Goal: Task Accomplishment & Management: Use online tool/utility

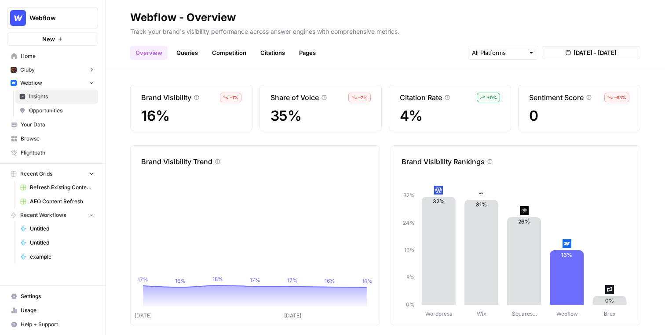
click at [49, 127] on span "Your Data" at bounding box center [57, 125] width 73 height 8
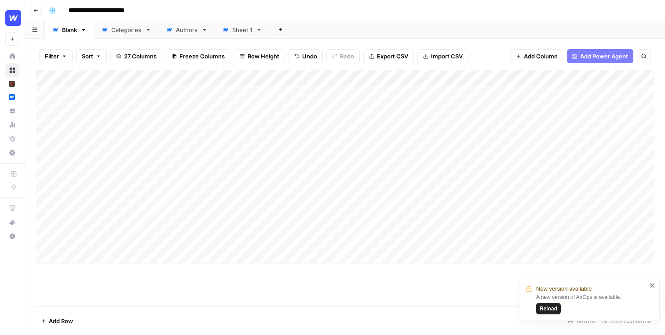
click at [176, 64] on div "Filter Sort 27 Columns Freeze Columns Row Height Undo Redo Export CSV Import CS…" at bounding box center [345, 56] width 619 height 28
click at [83, 98] on div "Add Column" at bounding box center [345, 166] width 619 height 193
click at [390, 77] on div "Add Column" at bounding box center [345, 166] width 619 height 193
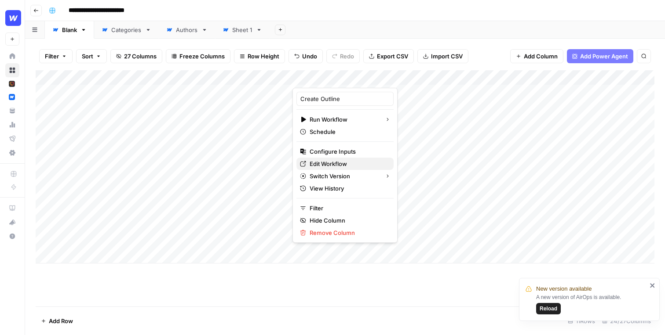
click at [336, 162] on span "Edit Workflow" at bounding box center [347, 164] width 77 height 9
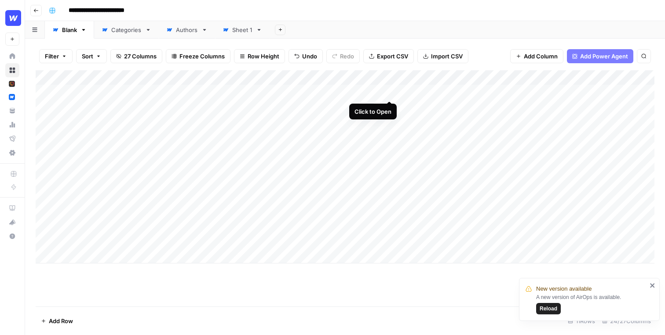
click at [391, 93] on div "Add Column" at bounding box center [345, 166] width 619 height 193
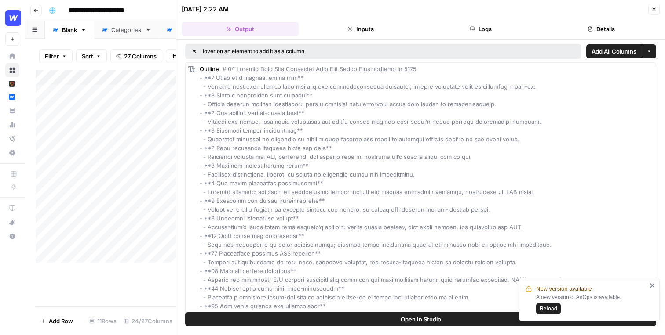
click at [596, 23] on button "Details" at bounding box center [600, 29] width 117 height 14
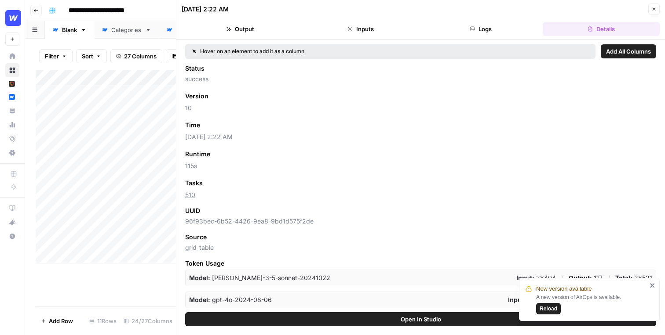
click at [453, 31] on button "Logs" at bounding box center [480, 29] width 117 height 14
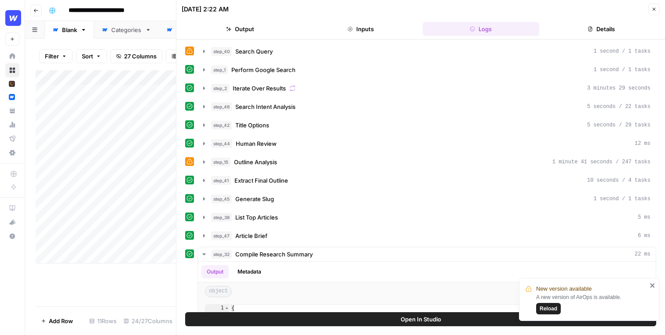
click at [384, 24] on button "Inputs" at bounding box center [360, 29] width 117 height 14
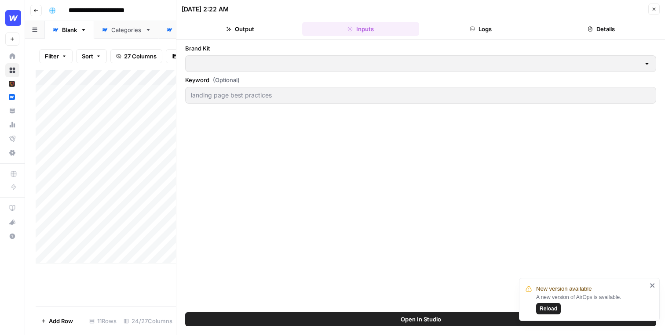
type input "Webflow"
click at [663, 7] on header "08/19/25 at 2:22 AM Close Output Inputs Logs Details" at bounding box center [420, 20] width 488 height 40
click at [652, 7] on icon "button" at bounding box center [653, 9] width 5 height 5
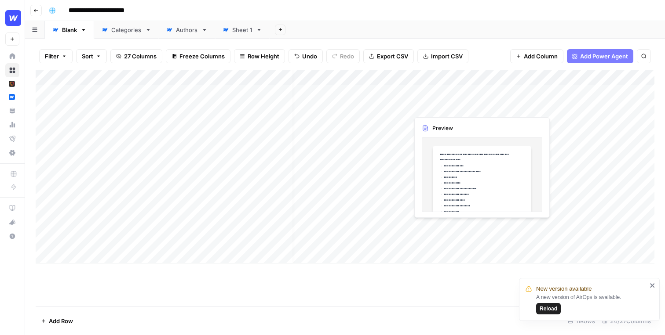
scroll to position [0, 50]
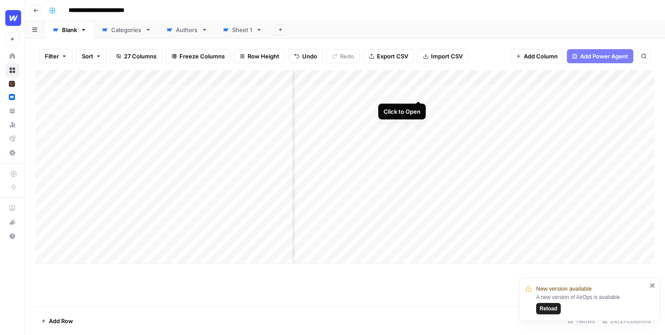
click at [419, 91] on div "Add Column" at bounding box center [345, 166] width 619 height 193
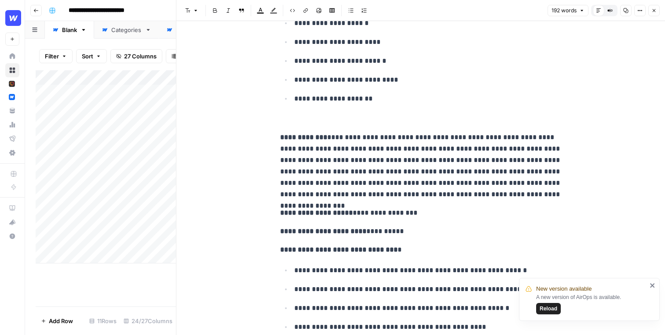
scroll to position [164, 0]
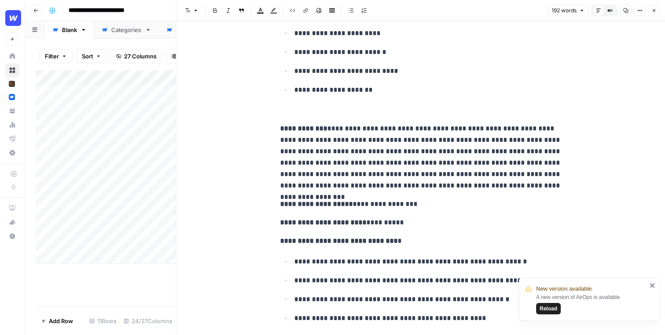
click at [336, 113] on p at bounding box center [420, 110] width 281 height 11
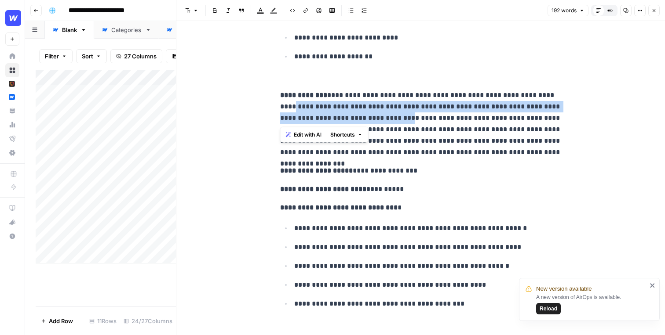
drag, startPoint x: 393, startPoint y: 116, endPoint x: 272, endPoint y: 103, distance: 122.4
click at [271, 103] on div "**********" at bounding box center [420, 216] width 488 height 785
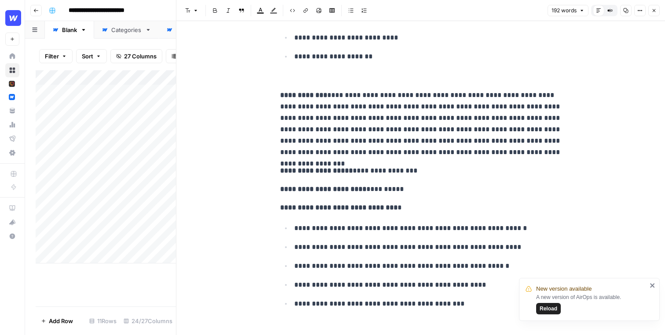
click at [344, 92] on p "**********" at bounding box center [420, 124] width 281 height 69
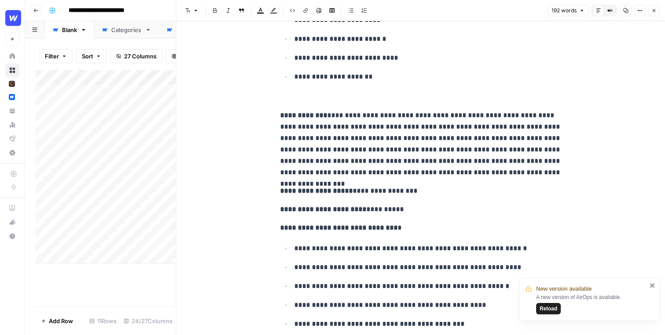
scroll to position [0, 0]
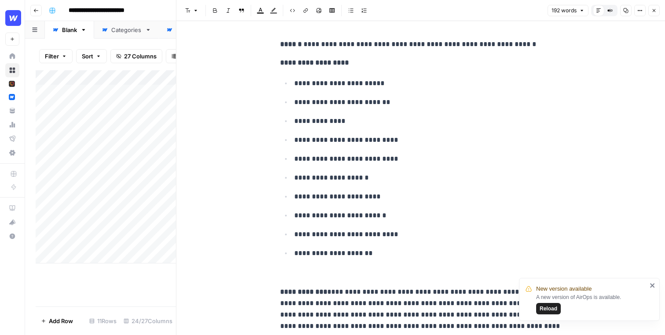
click at [655, 7] on button "Close" at bounding box center [653, 10] width 11 height 11
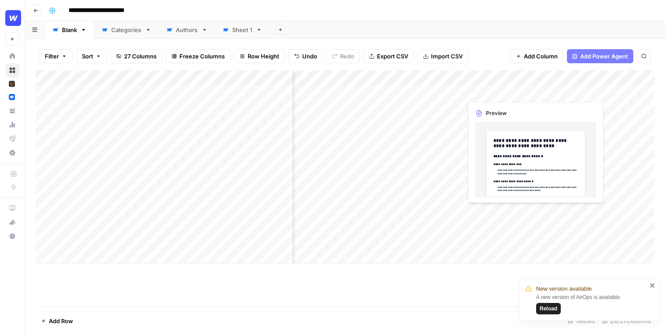
scroll to position [0, 152]
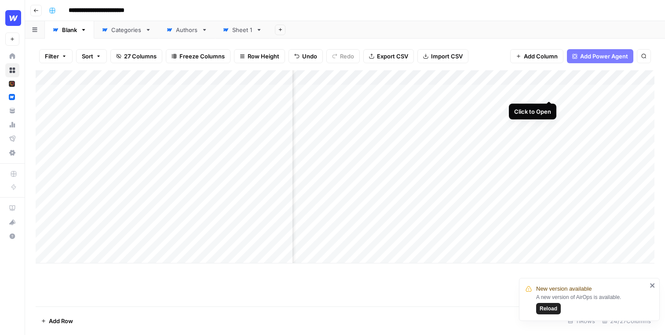
click at [546, 91] on div "Add Column" at bounding box center [345, 166] width 619 height 193
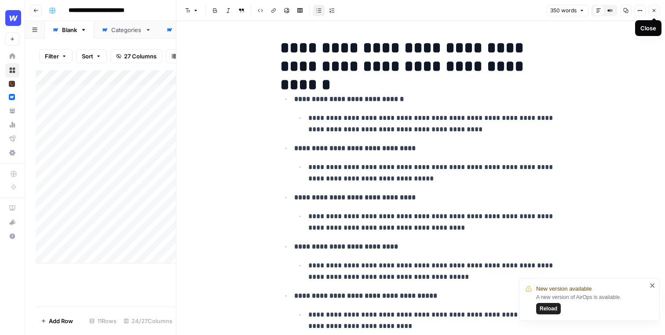
click at [652, 8] on icon "button" at bounding box center [653, 10] width 5 height 5
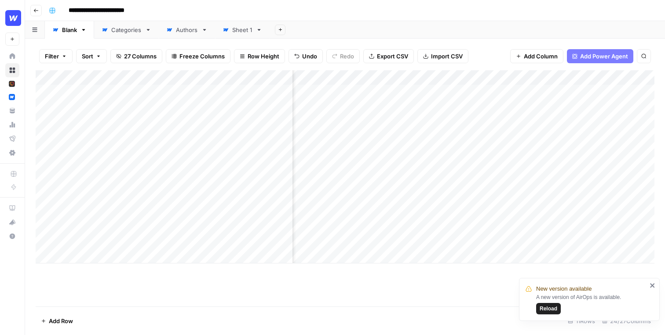
scroll to position [0, 1273]
click at [481, 93] on div "Add Column" at bounding box center [345, 166] width 619 height 193
click at [501, 91] on div "Add Column" at bounding box center [345, 166] width 619 height 193
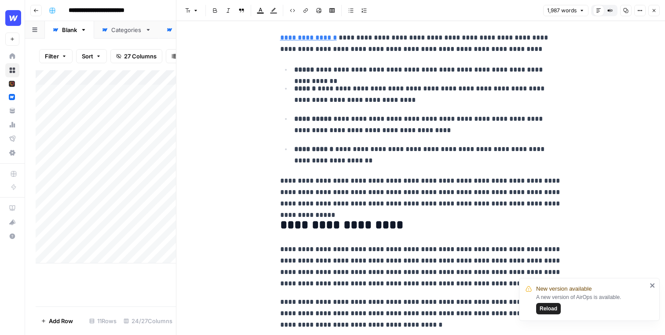
scroll to position [892, 0]
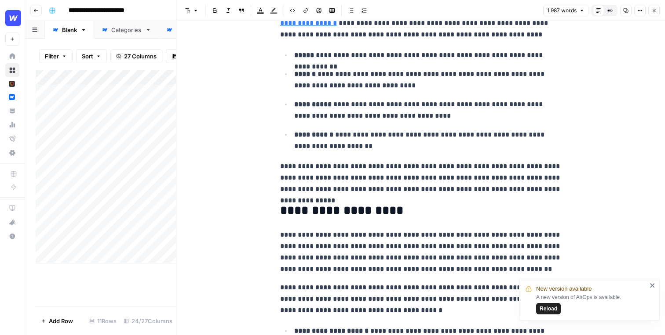
click at [655, 9] on icon "button" at bounding box center [653, 10] width 5 height 5
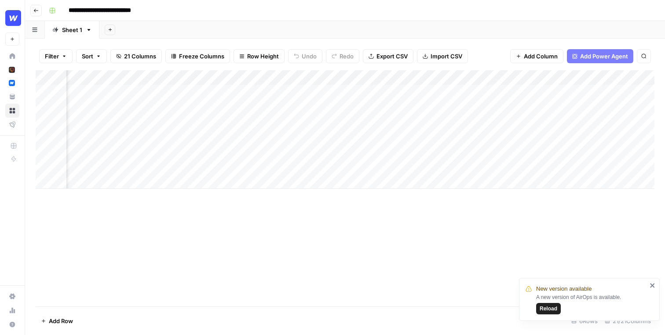
scroll to position [0, 98]
click at [504, 91] on div "Add Column" at bounding box center [345, 129] width 619 height 119
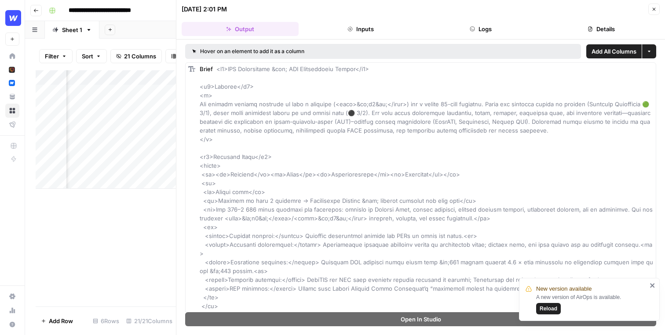
click at [597, 30] on button "Details" at bounding box center [600, 29] width 117 height 14
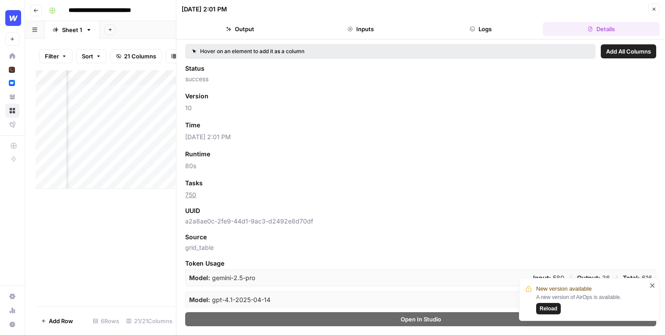
click at [653, 7] on icon "button" at bounding box center [653, 9] width 5 height 5
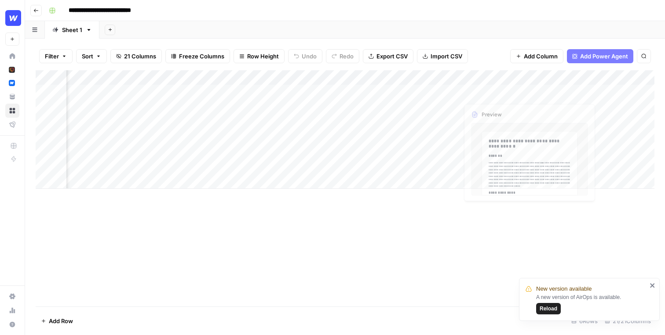
scroll to position [0, 131]
click at [550, 92] on div "Add Column" at bounding box center [345, 129] width 619 height 119
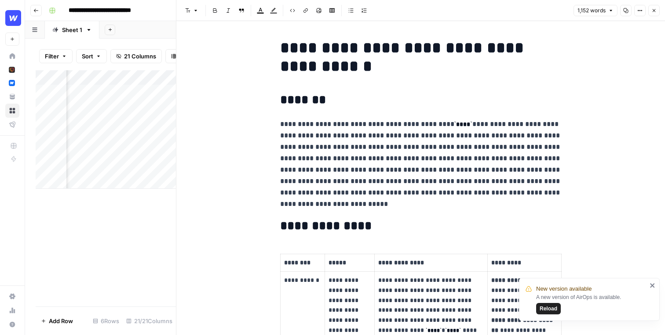
click at [655, 8] on icon "button" at bounding box center [653, 10] width 5 height 5
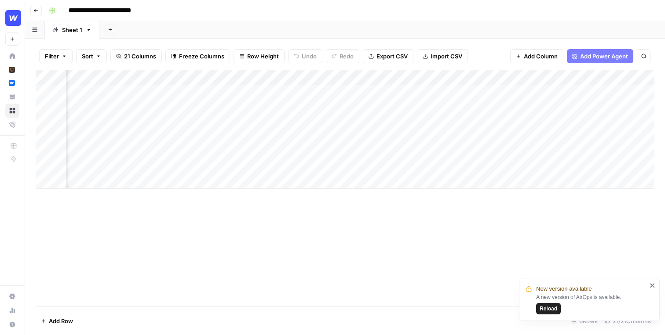
scroll to position [0, 233]
click at [524, 76] on div "Add Column" at bounding box center [345, 129] width 619 height 119
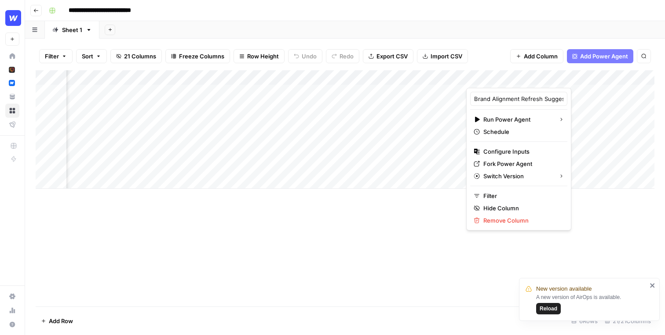
click at [495, 64] on div "Filter Sort 21 Columns Freeze Columns Row Height Undo Redo Export CSV Import CS…" at bounding box center [345, 56] width 619 height 28
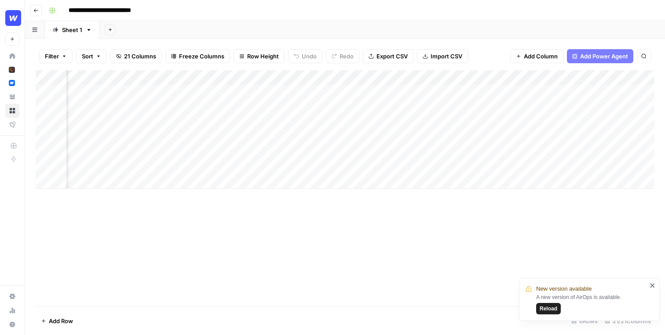
scroll to position [0, 120]
click at [462, 76] on div "Add Column" at bounding box center [345, 129] width 619 height 119
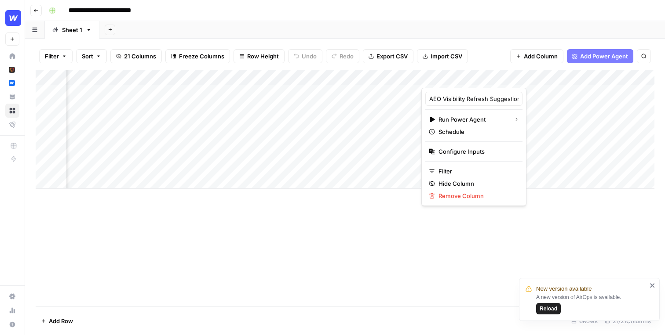
click at [484, 54] on div "Filter Sort 21 Columns Freeze Columns Row Height Undo Redo Export CSV Import CS…" at bounding box center [345, 56] width 619 height 28
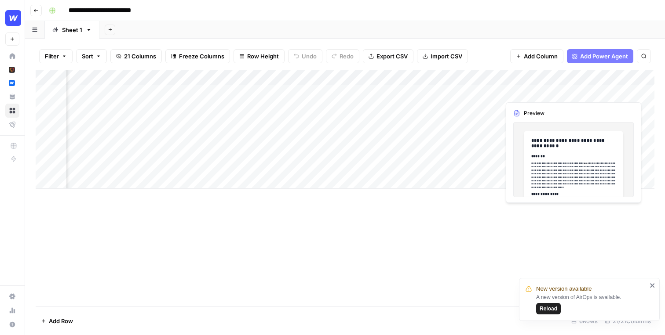
scroll to position [0, 152]
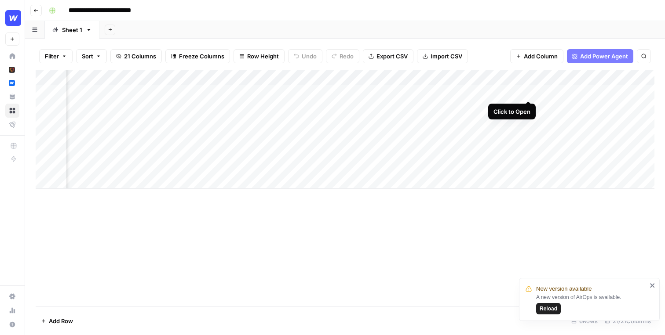
click at [530, 91] on div "Add Column" at bounding box center [345, 129] width 619 height 119
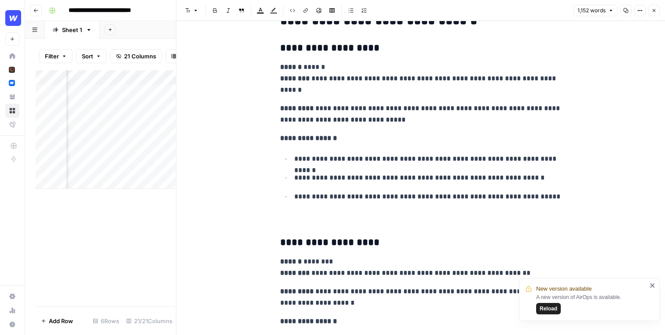
scroll to position [1625, 0]
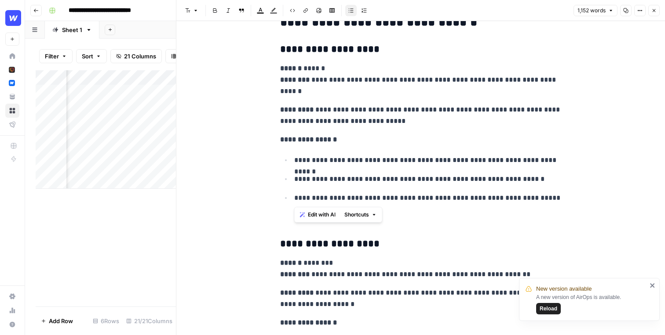
drag, startPoint x: 549, startPoint y: 195, endPoint x: 295, endPoint y: 168, distance: 254.6
click at [295, 168] on ul "**********" at bounding box center [420, 179] width 281 height 50
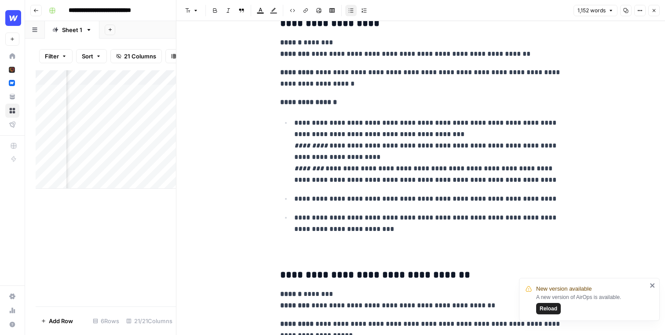
scroll to position [1846, 0]
drag, startPoint x: 282, startPoint y: 51, endPoint x: 440, endPoint y: 58, distance: 158.8
click at [440, 58] on p "**********" at bounding box center [420, 47] width 281 height 23
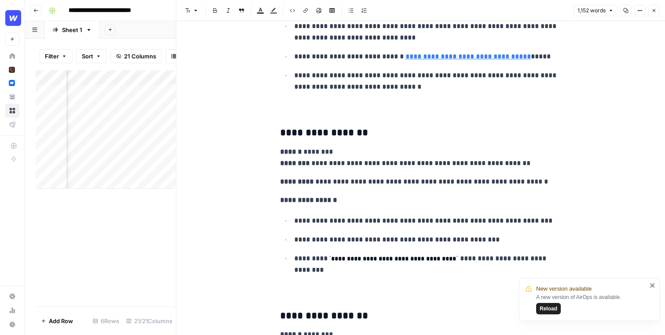
scroll to position [2638, 0]
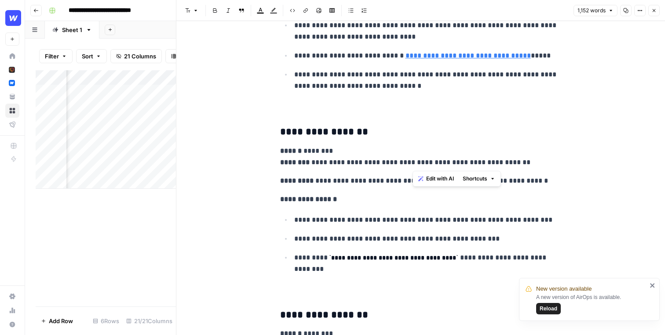
drag, startPoint x: 412, startPoint y: 160, endPoint x: 495, endPoint y: 158, distance: 83.5
click at [495, 158] on p "**********" at bounding box center [420, 157] width 281 height 23
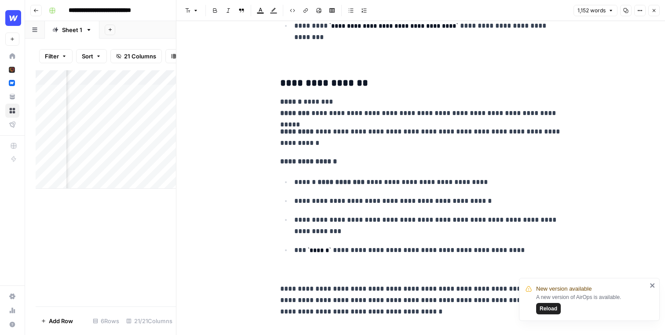
scroll to position [2884, 0]
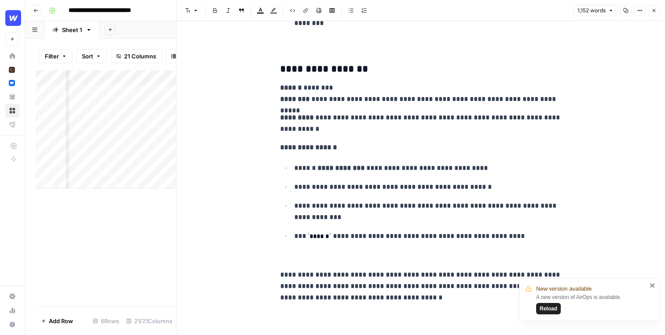
click at [653, 9] on icon "button" at bounding box center [653, 10] width 5 height 5
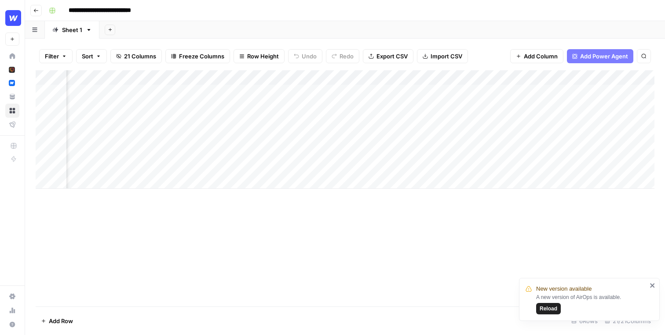
scroll to position [0, 970]
click at [504, 78] on div "Add Column" at bounding box center [345, 129] width 619 height 119
click at [498, 58] on div "Filter Sort 21 Columns Freeze Columns Row Height Undo Redo Export CSV Import CS…" at bounding box center [345, 56] width 619 height 28
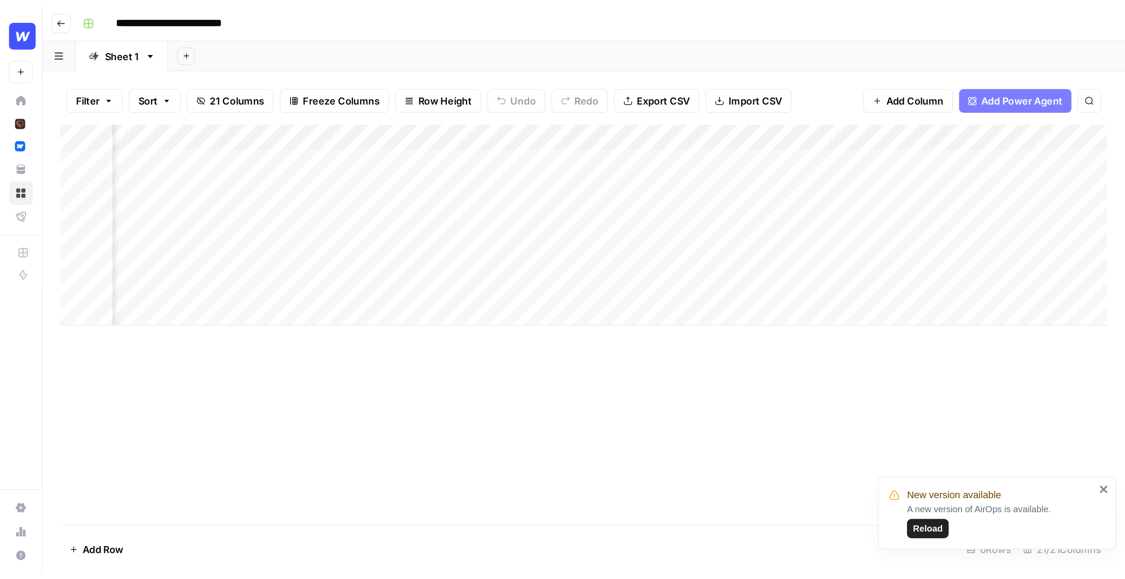
scroll to position [0, 0]
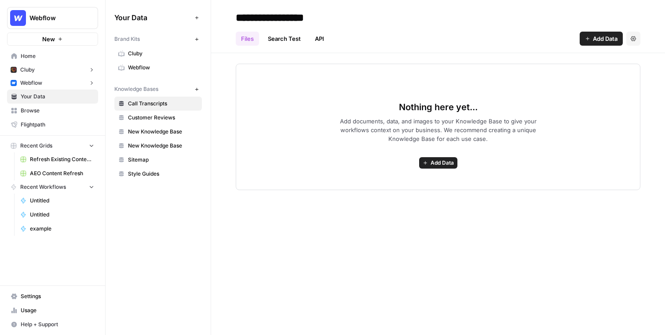
click at [147, 66] on span "Webflow" at bounding box center [163, 68] width 70 height 8
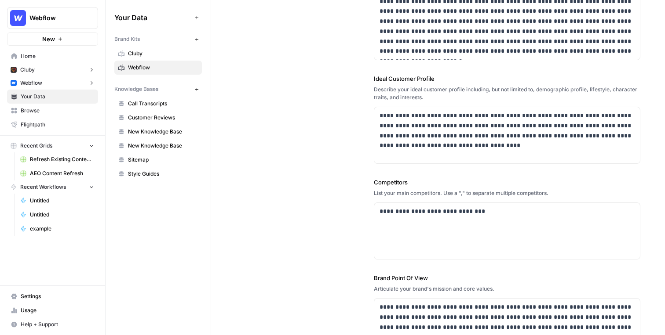
scroll to position [169, 0]
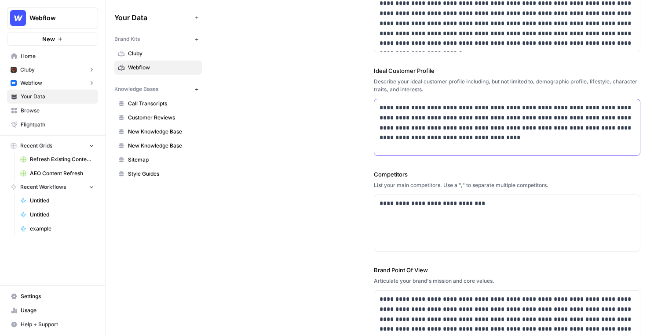
click at [452, 120] on p "**********" at bounding box center [506, 123] width 255 height 40
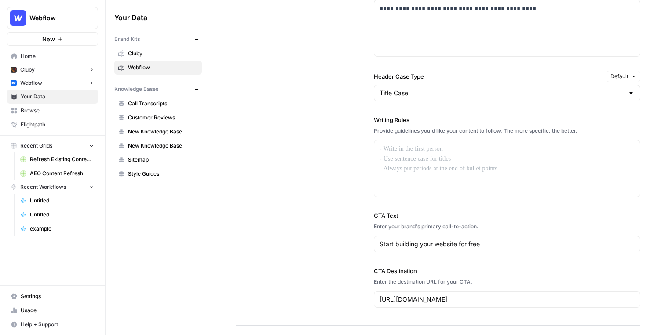
scroll to position [687, 0]
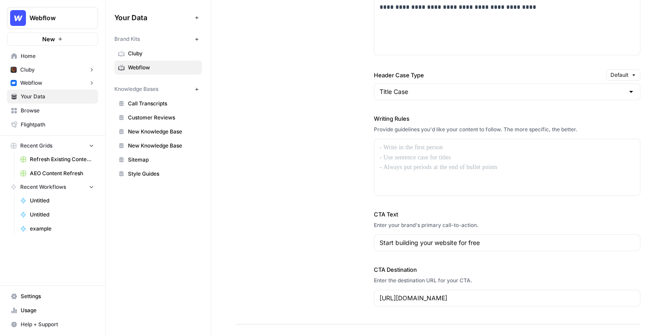
click at [436, 97] on div "Title Case" at bounding box center [507, 92] width 266 height 17
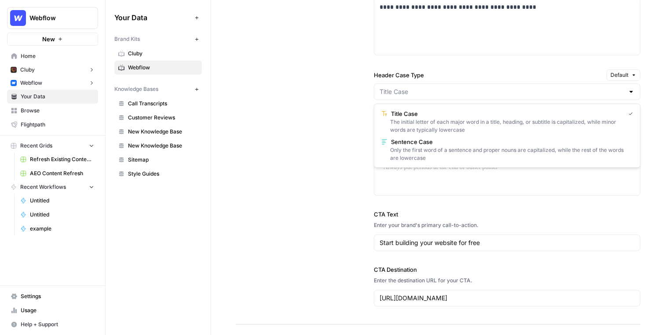
type input "Title Case"
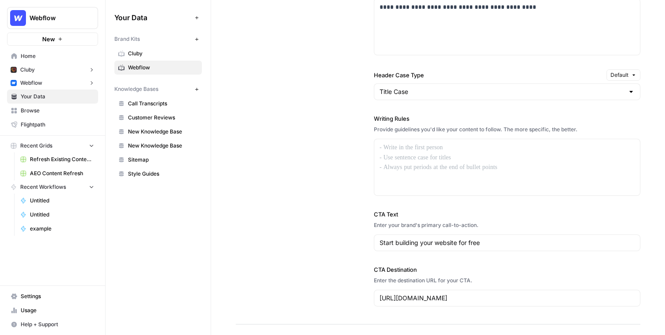
click at [302, 146] on div "**********" at bounding box center [438, 88] width 404 height 473
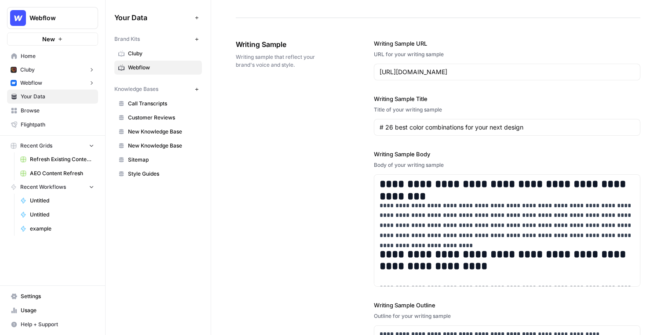
scroll to position [973, 0]
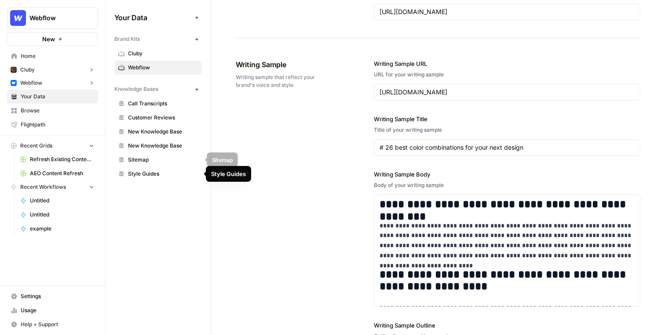
click at [150, 163] on span "Sitemap" at bounding box center [163, 160] width 70 height 8
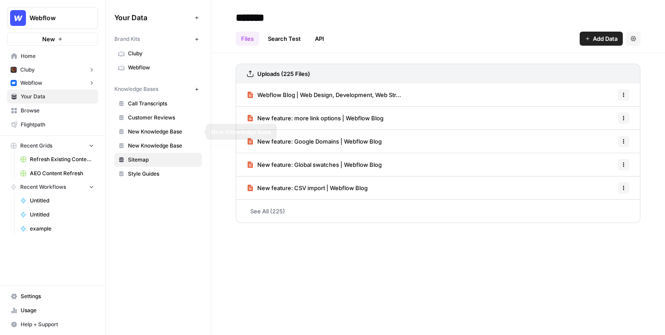
click at [163, 122] on link "Customer Reviews" at bounding box center [157, 118] width 87 height 14
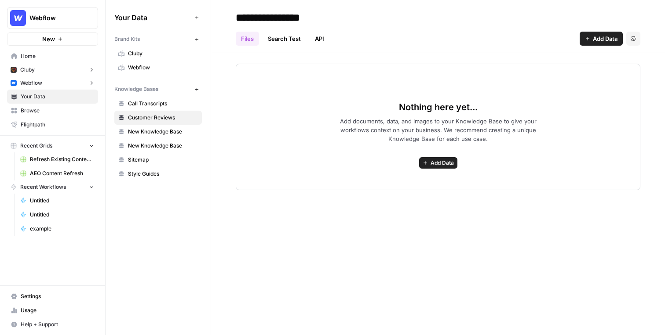
click at [146, 160] on span "Sitemap" at bounding box center [163, 160] width 70 height 8
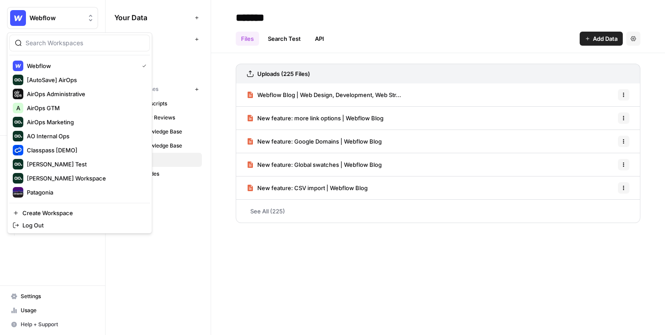
click at [75, 20] on span "Webflow" at bounding box center [55, 18] width 53 height 9
click at [51, 18] on span "Webflow" at bounding box center [55, 18] width 53 height 9
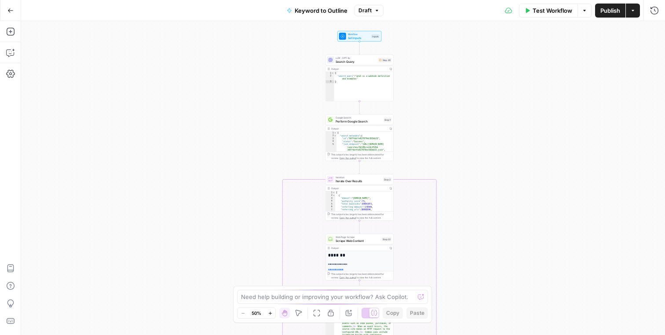
drag, startPoint x: 471, startPoint y: 97, endPoint x: 462, endPoint y: 240, distance: 143.6
click at [462, 240] on div "true false Workflow Set Inputs Inputs LLM · GPT-4o Search Query Step 40 Output …" at bounding box center [343, 178] width 644 height 314
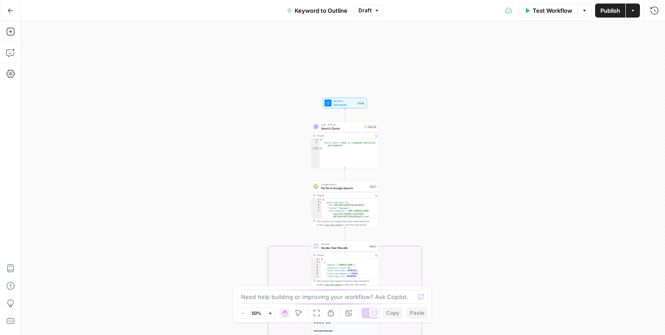
drag, startPoint x: 459, startPoint y: 124, endPoint x: 446, endPoint y: 172, distance: 49.7
click at [446, 172] on div "true false Workflow Set Inputs Inputs LLM · GPT-4o Search Query Step 40 Output …" at bounding box center [343, 178] width 644 height 314
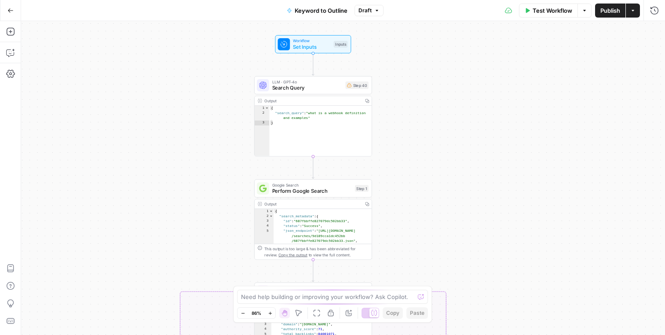
drag, startPoint x: 446, startPoint y: 172, endPoint x: 415, endPoint y: 167, distance: 31.6
click at [414, 167] on div "true false Workflow Set Inputs Inputs LLM · GPT-4o Search Query Step 40 Output …" at bounding box center [343, 178] width 644 height 314
click at [11, 51] on icon "button" at bounding box center [10, 52] width 9 height 9
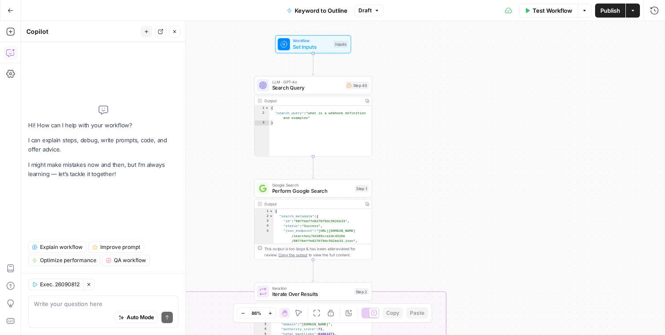
click at [70, 299] on div "Write your question here Auto Mode Send" at bounding box center [103, 312] width 150 height 33
type textarea "W"
click at [54, 249] on span "Explain workflow" at bounding box center [61, 248] width 43 height 8
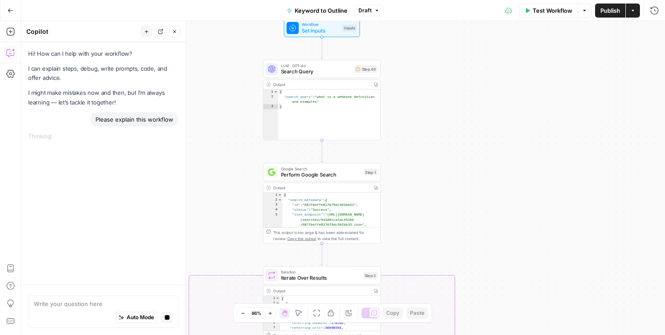
drag, startPoint x: 422, startPoint y: 121, endPoint x: 431, endPoint y: 104, distance: 19.3
click at [431, 104] on div "true false Workflow Set Inputs Inputs LLM · GPT-4o Search Query Step 40 Output …" at bounding box center [343, 178] width 644 height 314
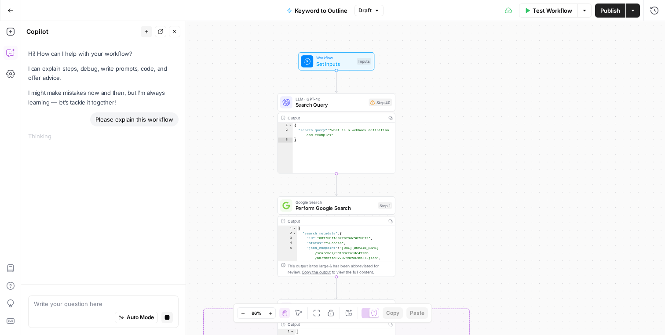
drag, startPoint x: 418, startPoint y: 98, endPoint x: 429, endPoint y: 131, distance: 34.6
click at [429, 131] on div "true false Workflow Set Inputs Inputs LLM · GPT-4o Search Query Step 40 Output …" at bounding box center [343, 178] width 644 height 314
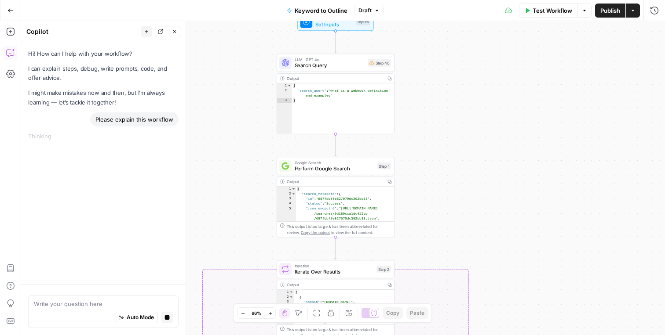
drag, startPoint x: 429, startPoint y: 131, endPoint x: 429, endPoint y: 91, distance: 39.6
click at [429, 91] on div "true false Workflow Set Inputs Inputs LLM · GPT-4o Search Query Step 40 Output …" at bounding box center [343, 178] width 644 height 314
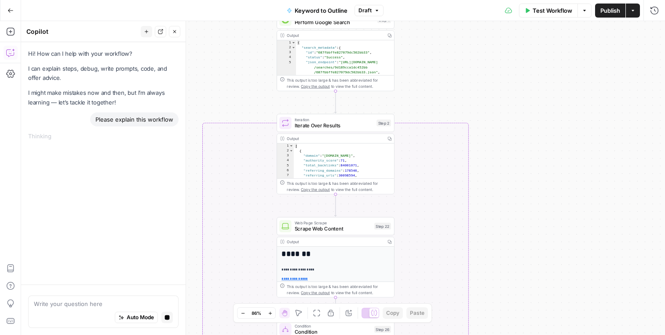
drag, startPoint x: 421, startPoint y: 98, endPoint x: 420, endPoint y: -49, distance: 146.4
click at [420, 0] on html "Webflow New Home Cluby Insights Opportunities Webflow Insights Opportunities Yo…" at bounding box center [332, 167] width 665 height 335
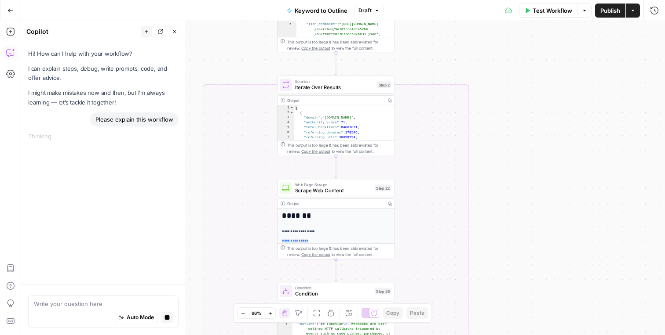
drag, startPoint x: 425, startPoint y: 87, endPoint x: 426, endPoint y: 47, distance: 39.6
click at [426, 47] on div "true false Workflow Set Inputs Inputs LLM · GPT-4o Search Query Step 40 Output …" at bounding box center [343, 178] width 644 height 314
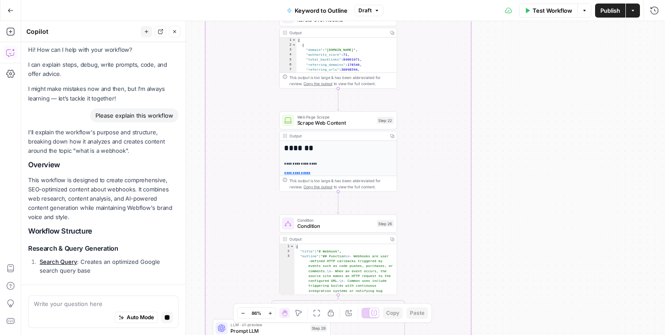
drag, startPoint x: 519, startPoint y: 136, endPoint x: 521, endPoint y: 69, distance: 66.4
click at [521, 69] on div "true false Workflow Set Inputs Inputs LLM · GPT-4o Search Query Step 40 Output …" at bounding box center [343, 178] width 644 height 314
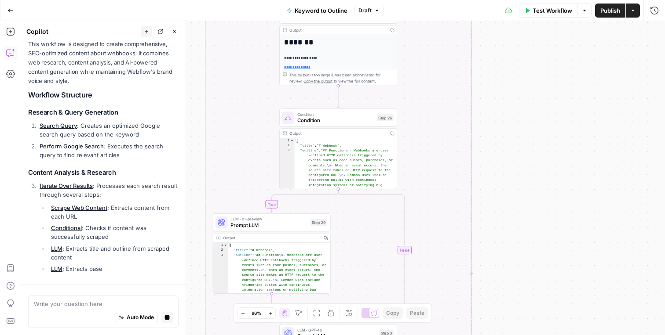
drag, startPoint x: 495, startPoint y: 129, endPoint x: 495, endPoint y: 21, distance: 107.7
click at [495, 21] on div "true false Workflow Set Inputs Inputs LLM · GPT-4o Search Query Step 40 Output …" at bounding box center [343, 178] width 644 height 314
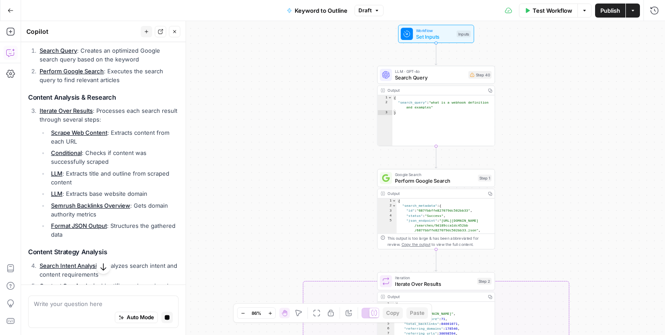
scroll to position [216, 0]
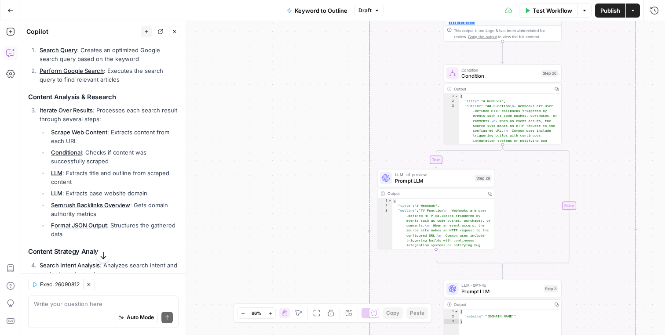
click at [398, 182] on span "Prompt LLM" at bounding box center [433, 180] width 77 height 7
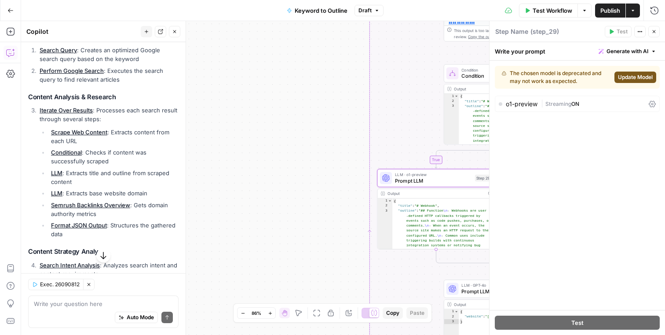
click at [604, 76] on div "The chosen model is deprecated and may not work as expected." at bounding box center [556, 77] width 109 height 16
click at [631, 80] on span "Update Model" at bounding box center [635, 77] width 35 height 8
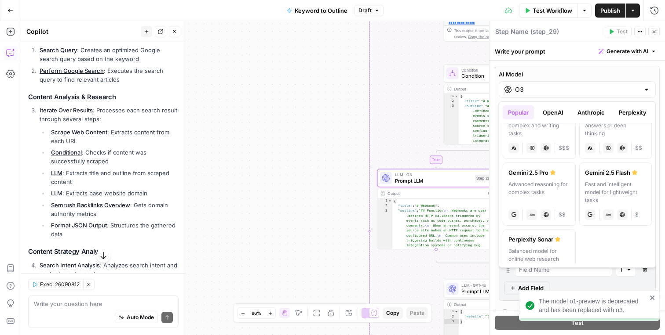
scroll to position [174, 0]
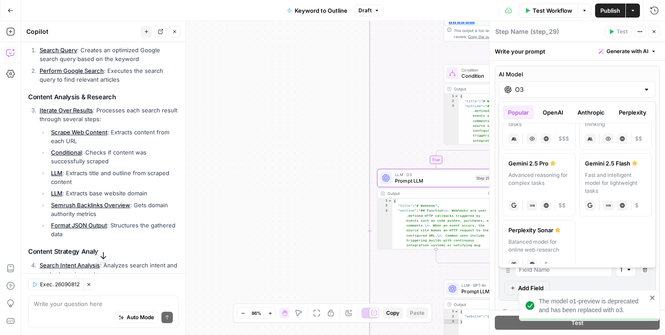
click at [558, 108] on button "OpenAI" at bounding box center [552, 113] width 31 height 14
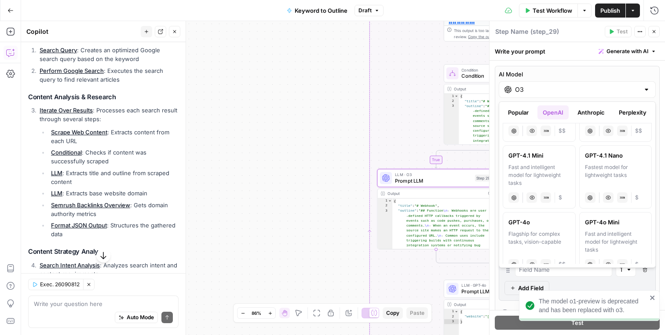
click at [636, 114] on button "Perplexity" at bounding box center [632, 113] width 38 height 14
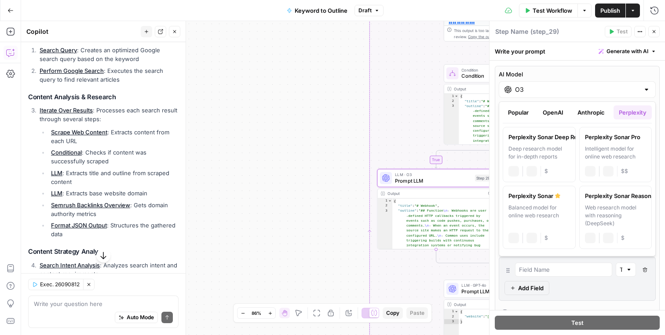
scroll to position [0, 0]
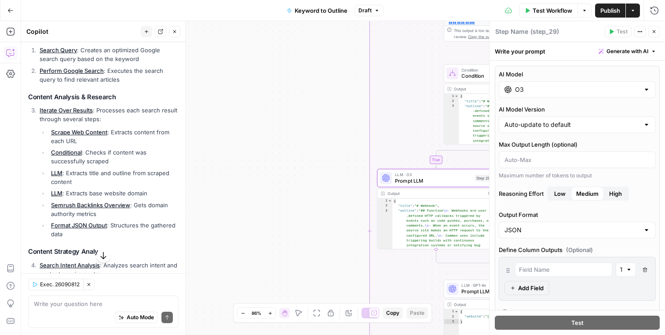
click at [652, 33] on icon "button" at bounding box center [653, 31] width 5 height 5
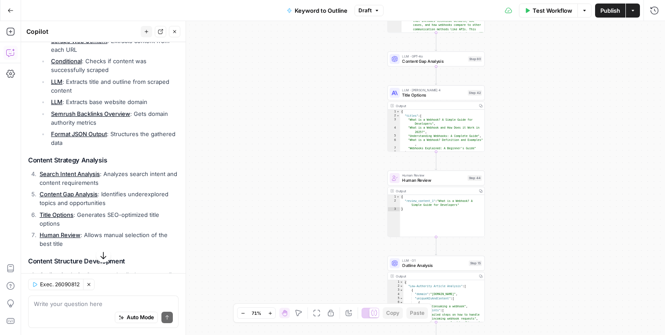
scroll to position [346, 0]
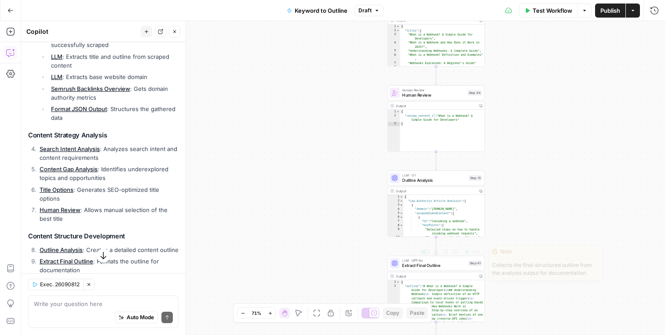
type textarea "**********"
click at [426, 206] on div "{ "Low-Authority Article Analysis" : [ { "domain" : "hookdeck.com" , "uniqueH2s…" at bounding box center [443, 224] width 81 height 58
click at [427, 182] on span "Outline Analysis" at bounding box center [434, 180] width 64 height 6
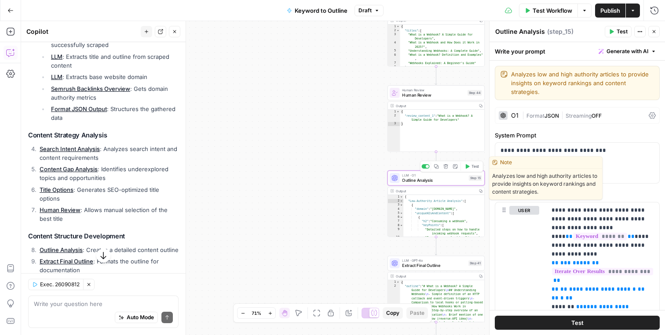
click at [427, 182] on span "Outline Analysis" at bounding box center [434, 180] width 64 height 6
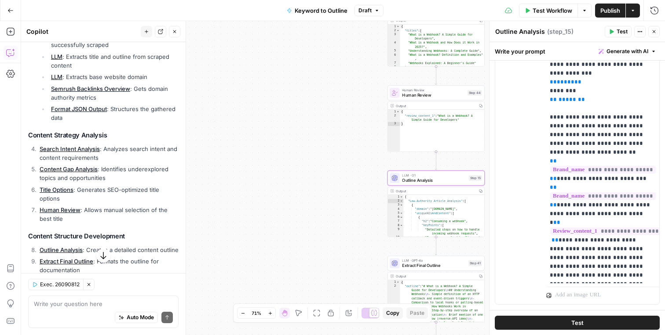
scroll to position [288, 0]
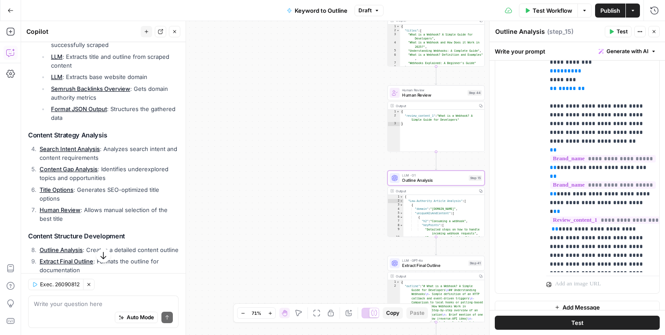
click at [652, 30] on icon "button" at bounding box center [653, 31] width 5 height 5
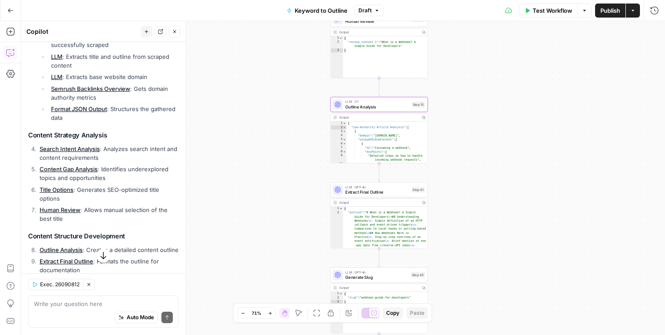
drag, startPoint x: 512, startPoint y: 71, endPoint x: 461, endPoint y: 138, distance: 84.3
click at [461, 147] on div "true false Workflow Set Inputs Inputs LLM · GPT-4o Search Query Step 40 Output …" at bounding box center [343, 178] width 644 height 314
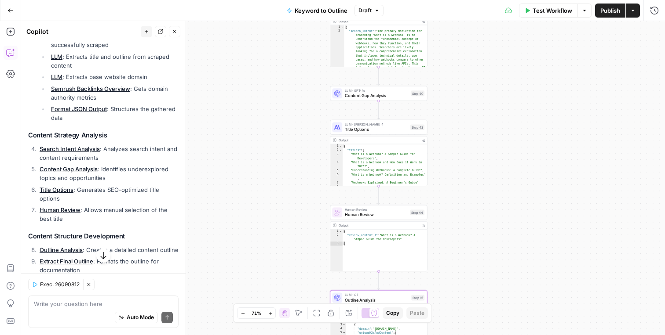
drag, startPoint x: 470, startPoint y: 103, endPoint x: 470, endPoint y: 300, distance: 197.4
click at [470, 300] on div "true false Workflow Set Inputs Inputs LLM · GPT-4o Search Query Step 40 Output …" at bounding box center [343, 178] width 644 height 314
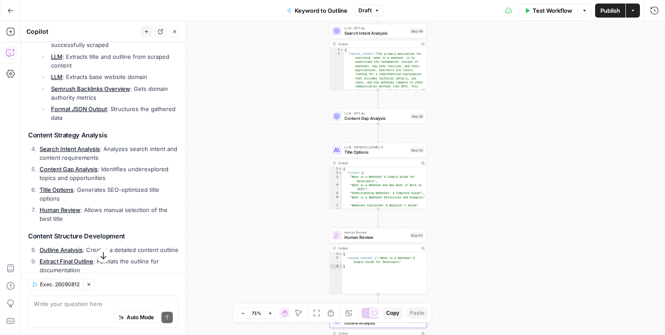
drag, startPoint x: 462, startPoint y: 135, endPoint x: 462, endPoint y: 193, distance: 58.0
click at [462, 193] on div "true false Workflow Set Inputs Inputs LLM · GPT-4o Search Query Step 40 Output …" at bounding box center [343, 178] width 644 height 314
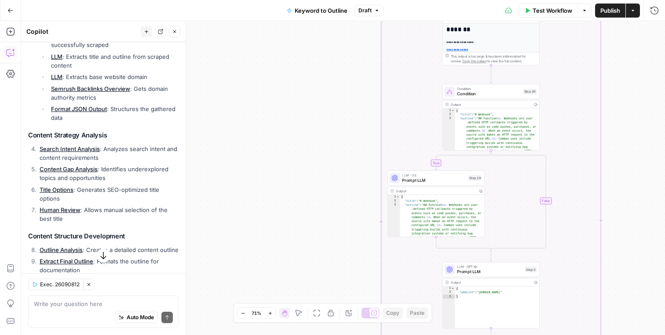
click at [7, 5] on button "Go Back" at bounding box center [11, 11] width 16 height 16
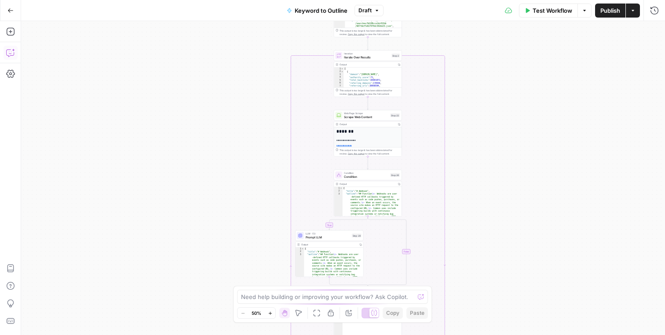
click at [8, 51] on icon "button" at bounding box center [10, 52] width 9 height 9
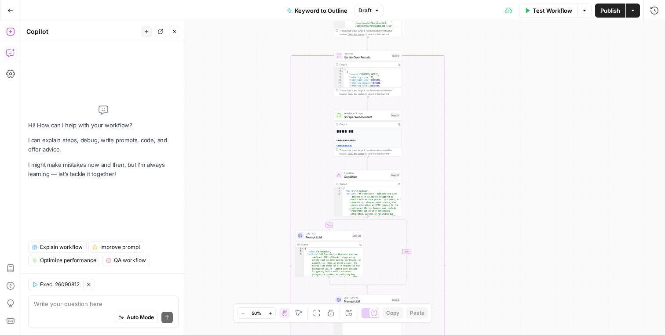
click at [13, 33] on icon "button" at bounding box center [10, 31] width 9 height 9
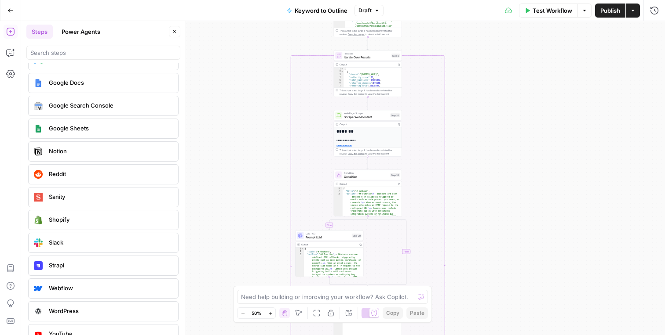
scroll to position [1644, 0]
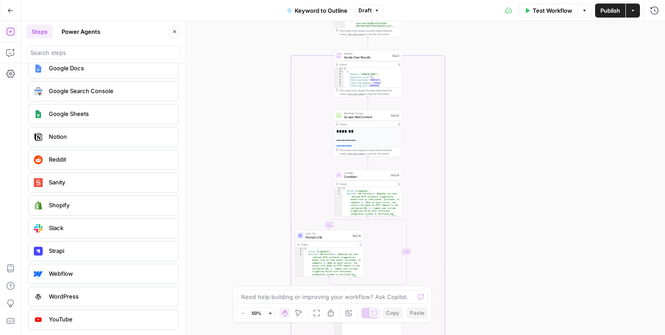
click at [80, 33] on button "Power Agents" at bounding box center [80, 32] width 49 height 14
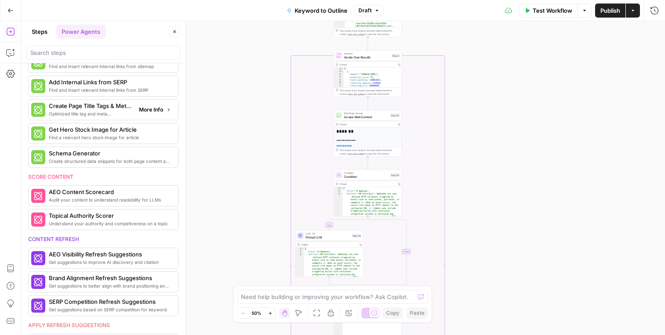
scroll to position [204, 0]
